Goal: Task Accomplishment & Management: Manage account settings

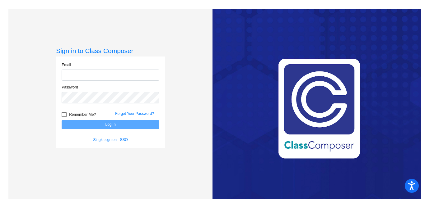
type input "[PERSON_NAME][EMAIL_ADDRESS][PERSON_NAME][DOMAIN_NAME]"
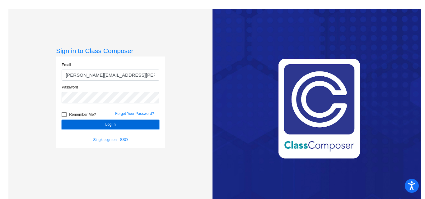
click at [109, 126] on button "Log In" at bounding box center [111, 124] width 98 height 9
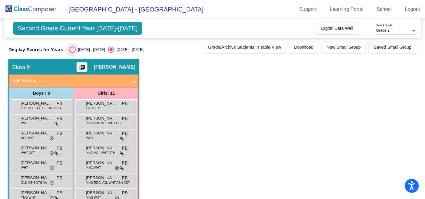
click at [73, 50] on div "Select an option" at bounding box center [73, 50] width 0 height 0
click at [72, 53] on input "[DATE] - [DATE]" at bounding box center [72, 53] width 0 height 0
radio input "true"
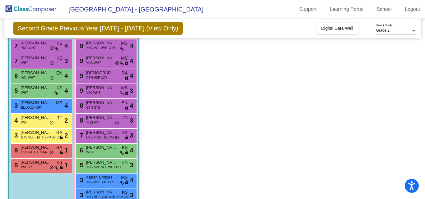
scroll to position [74, 0]
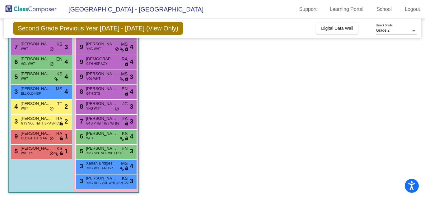
click at [215, 104] on app-classroom "Class 5 picture_as_pdf [PERSON_NAME] Add Student First Name Last Name Student I…" at bounding box center [212, 92] width 408 height 215
click at [129, 162] on div "3 Xariah Bridges YNG WHT AA HSP MS lock do_not_disturb_alt 4" at bounding box center [105, 166] width 59 height 13
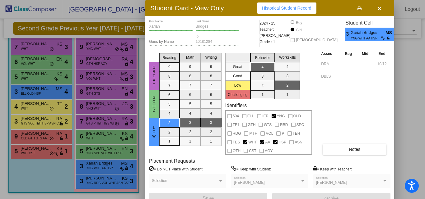
click at [385, 7] on button "button" at bounding box center [379, 7] width 20 height 11
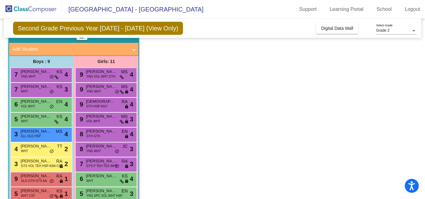
scroll to position [27, 0]
